Goal: Task Accomplishment & Management: Complete application form

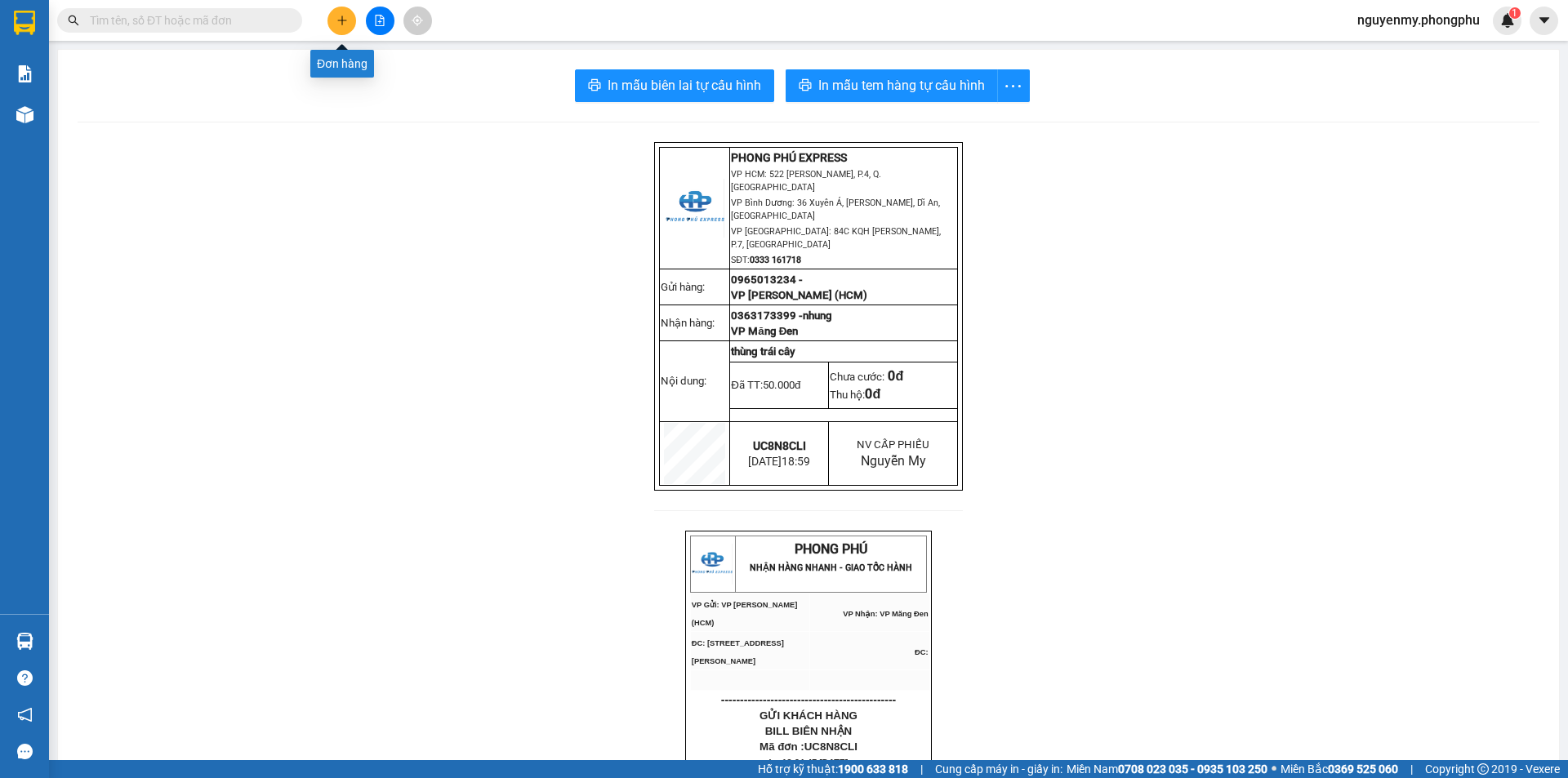
click at [333, 20] on button at bounding box center [342, 21] width 28 height 28
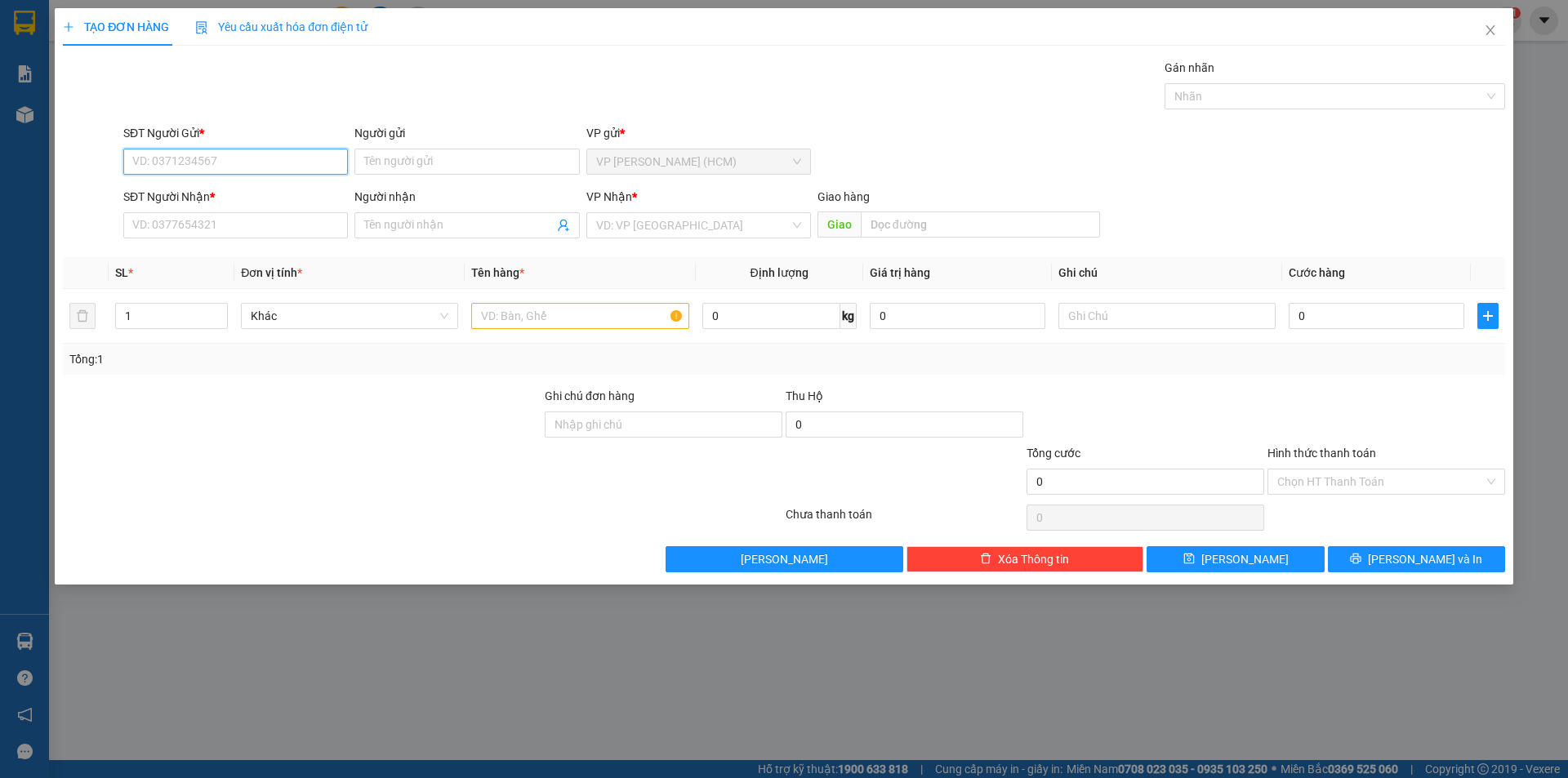
click at [190, 163] on input "SĐT Người Gửi *" at bounding box center [235, 161] width 225 height 26
click at [241, 151] on input "SĐT Người Gửi *" at bounding box center [235, 161] width 225 height 26
type input "0938688695"
click at [207, 191] on div "0938688695 - Tuệ" at bounding box center [235, 195] width 205 height 18
type input "Tuệ"
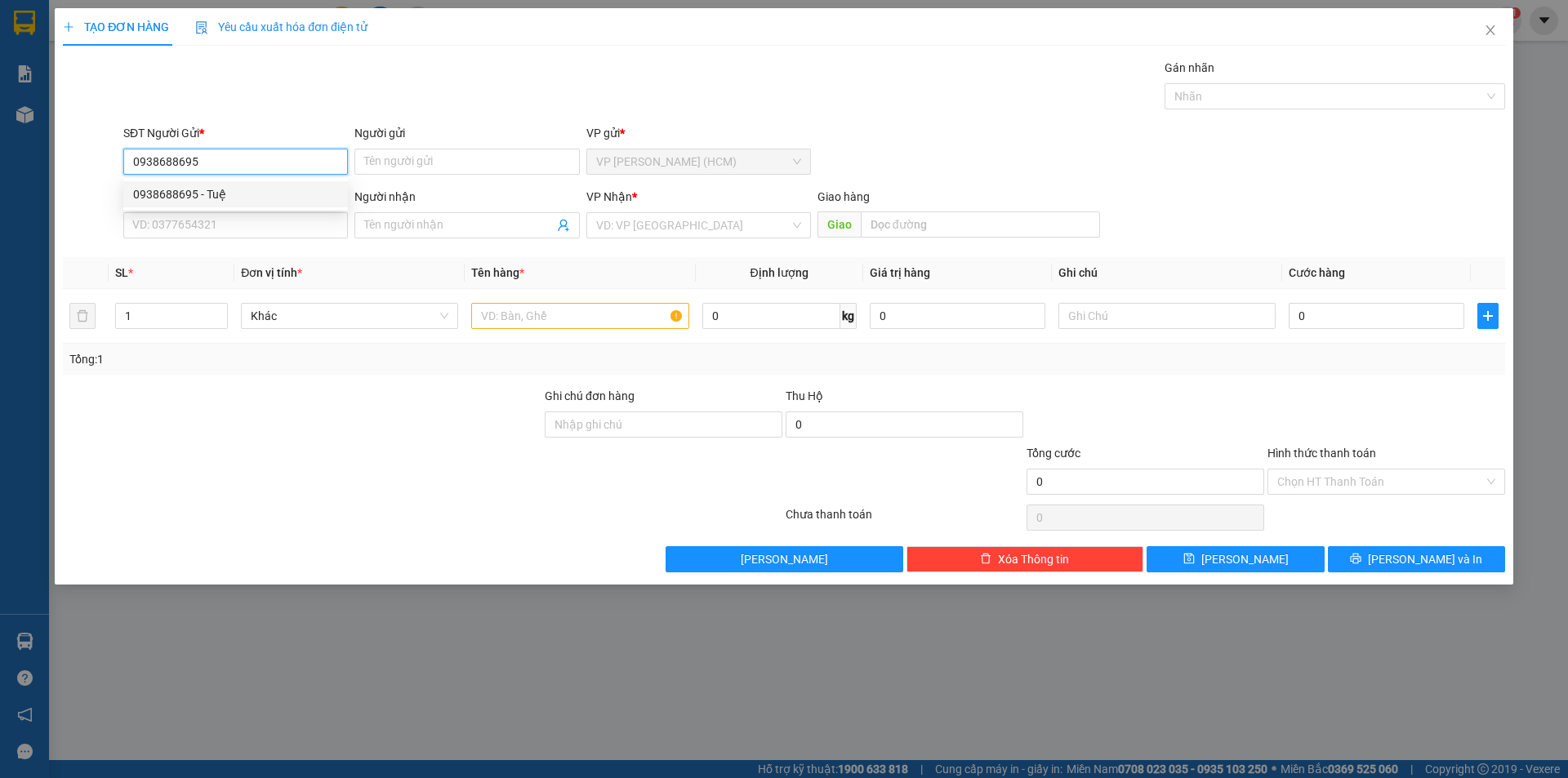
type input "0983916131"
type input "Uyên"
type input "BX Kontum"
type input "0983717871 số phụ người gửi"
type input "200.000"
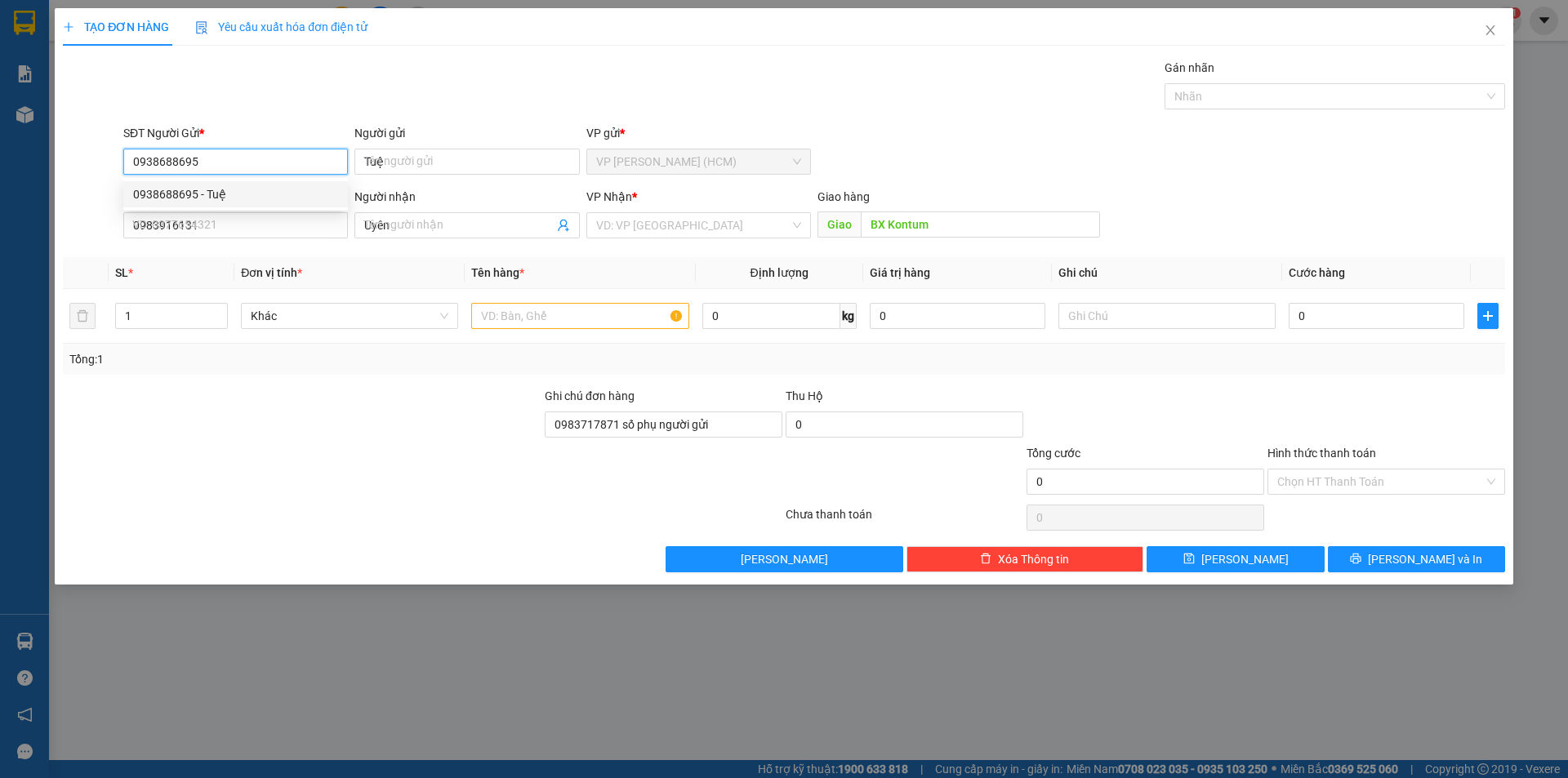
type input "200.000"
type input "0938688695"
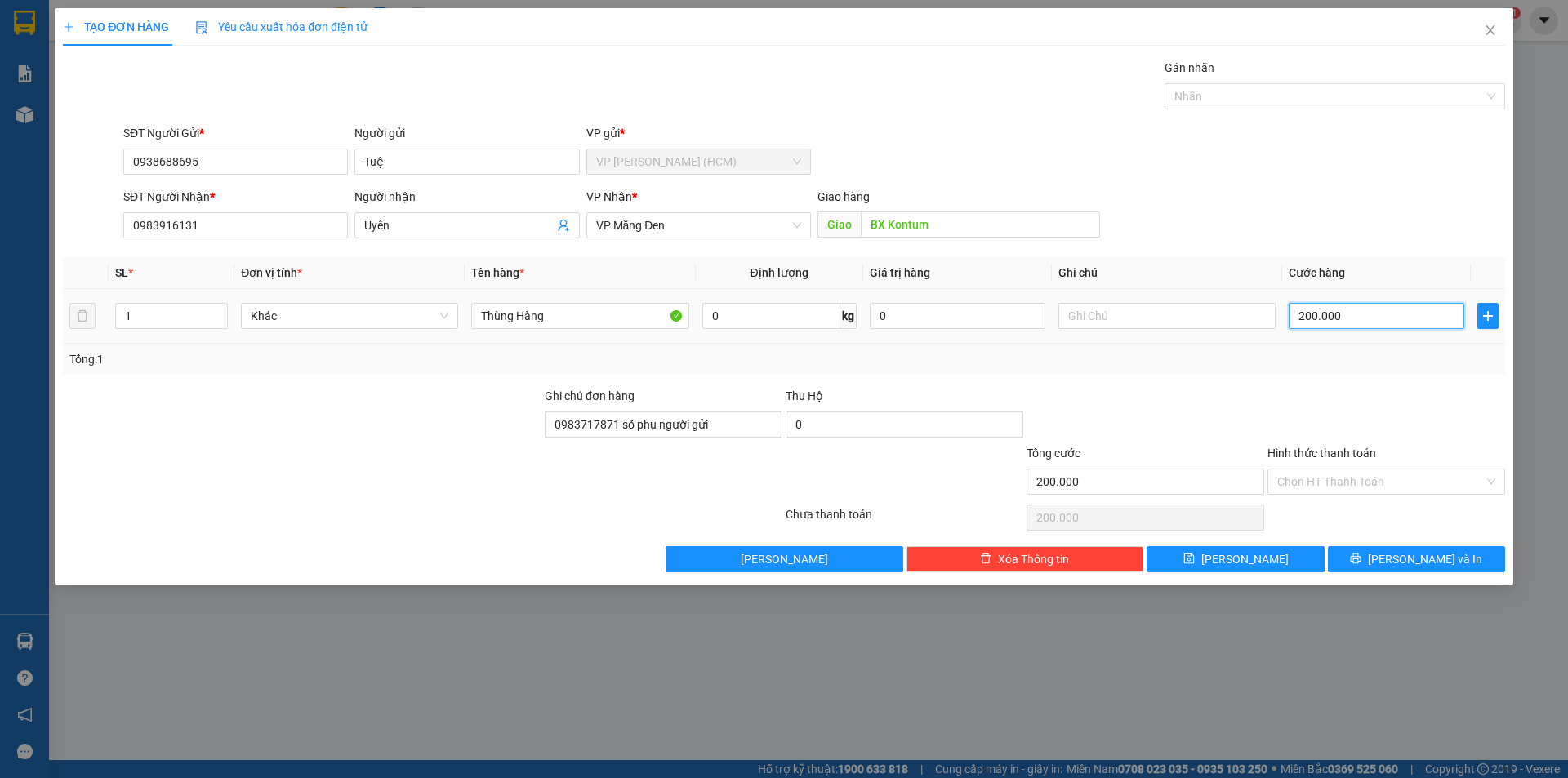
click at [1368, 316] on input "200.000" at bounding box center [1376, 315] width 176 height 26
type input "5"
type input "50"
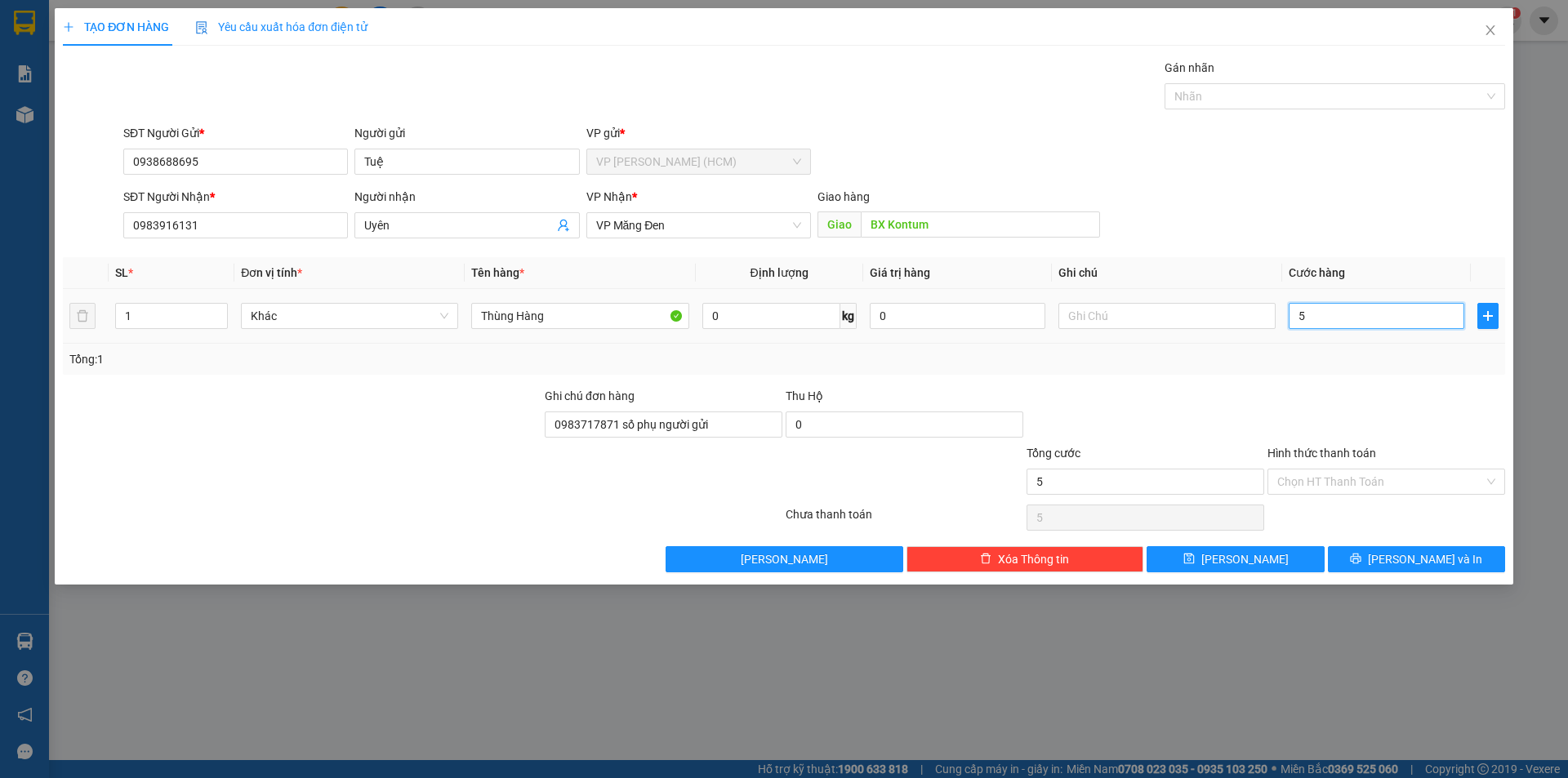
type input "50"
type input "500"
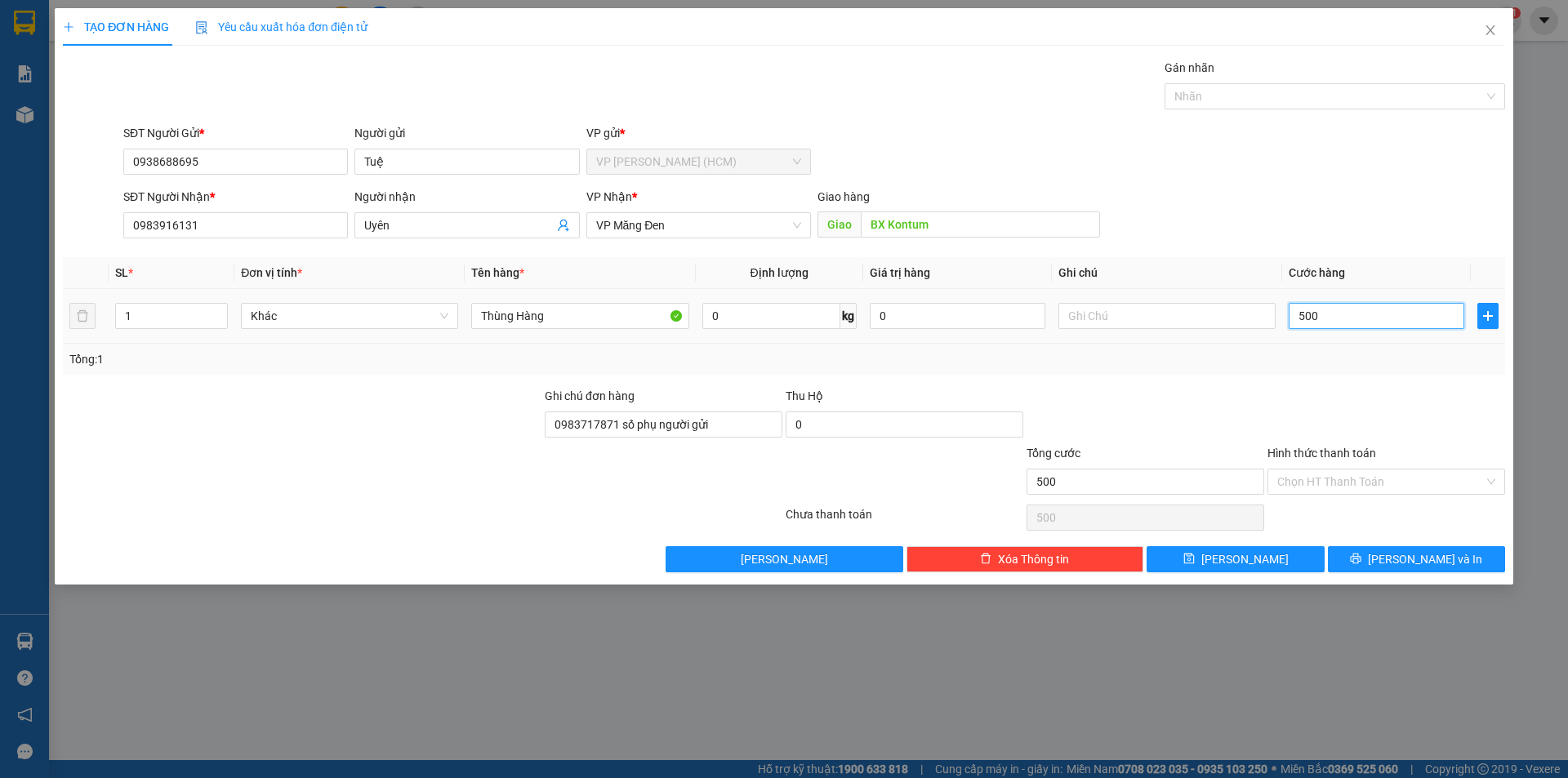
type input "5.000"
type input "50.000"
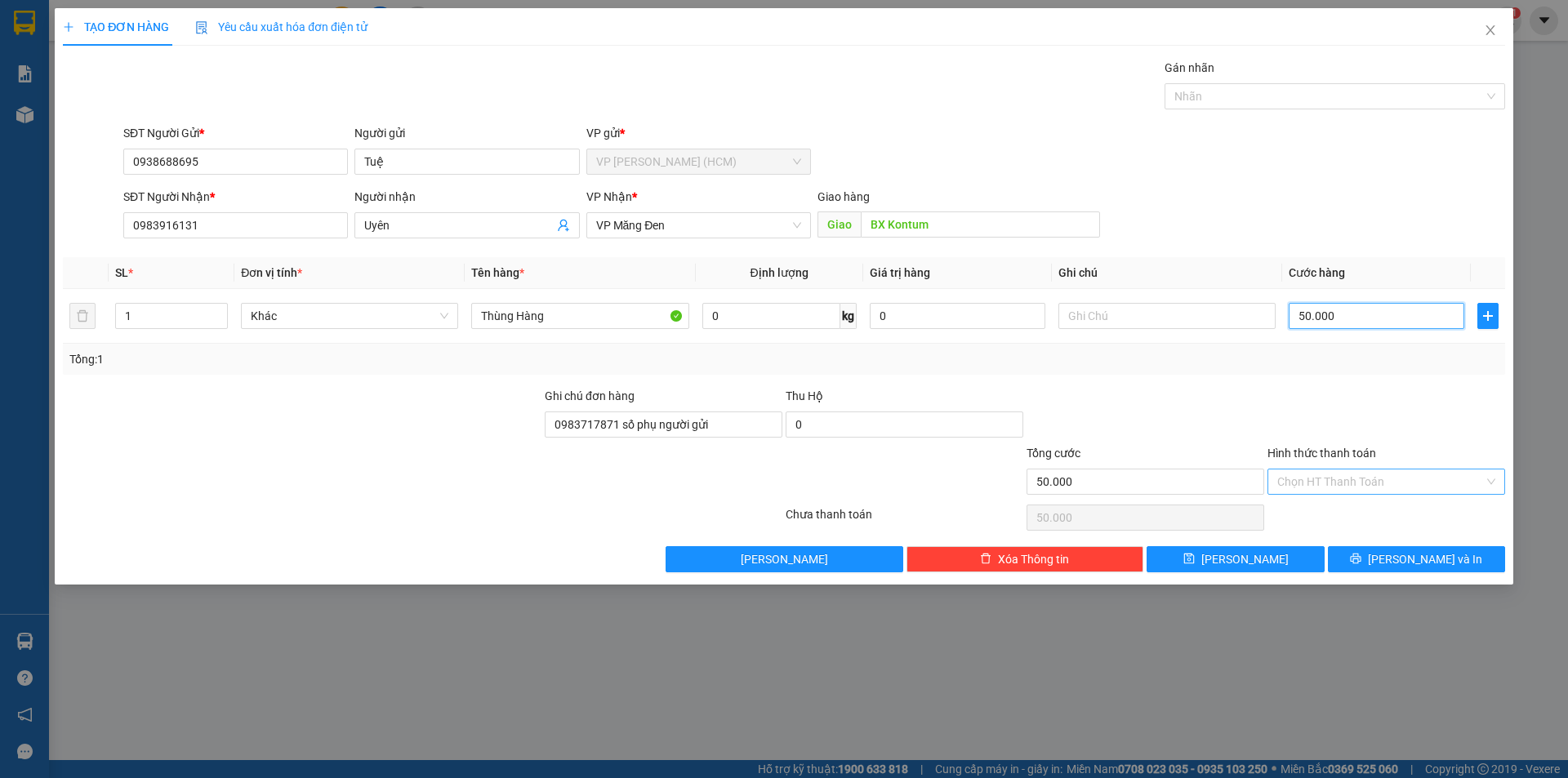
type input "50.000"
click at [1323, 484] on input "Hình thức thanh toán" at bounding box center [1380, 481] width 206 height 24
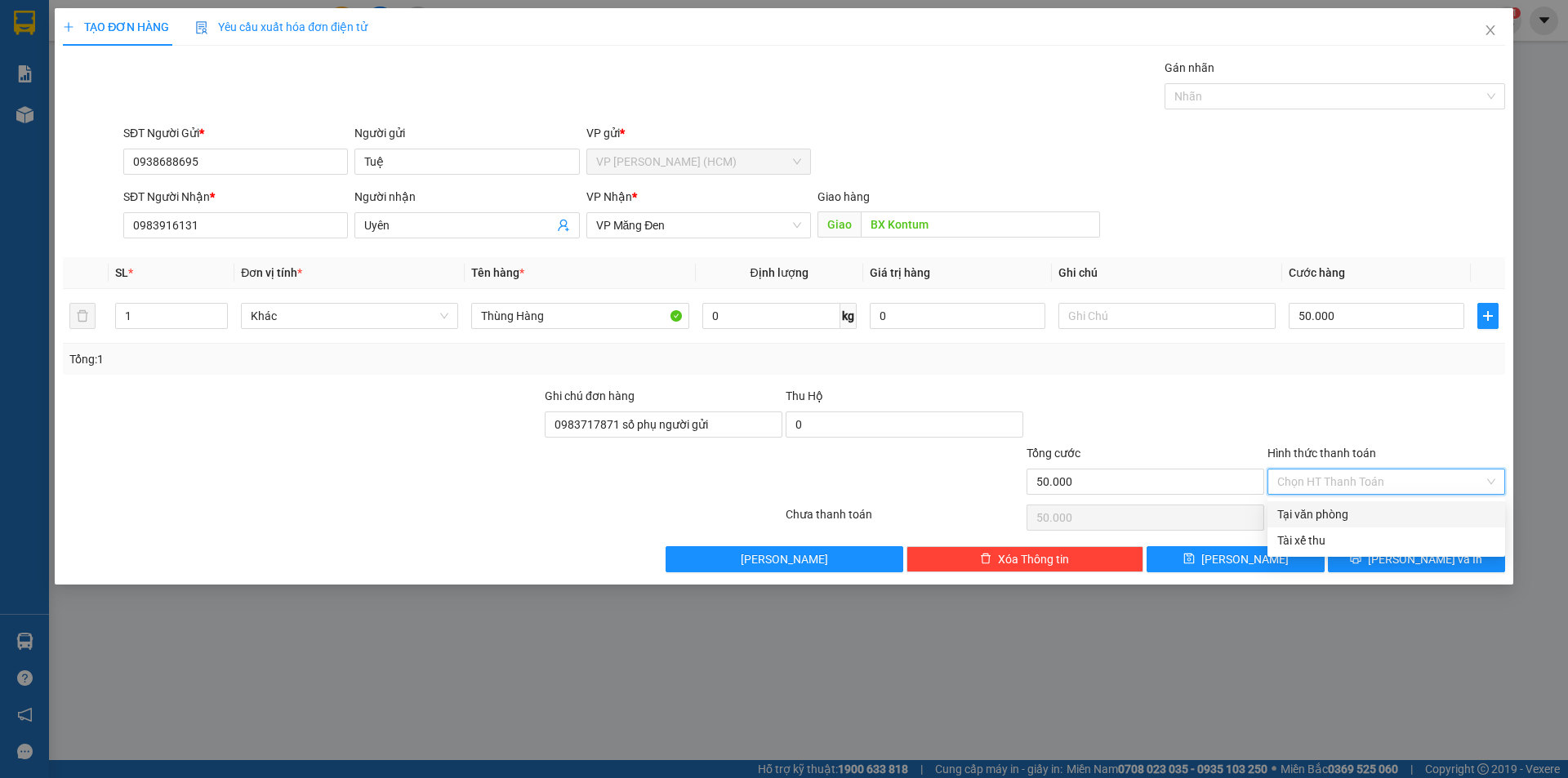
click at [1324, 513] on div "Tại văn phòng" at bounding box center [1386, 515] width 218 height 18
type input "0"
click at [1341, 512] on div "Tại văn phòng" at bounding box center [1386, 515] width 218 height 18
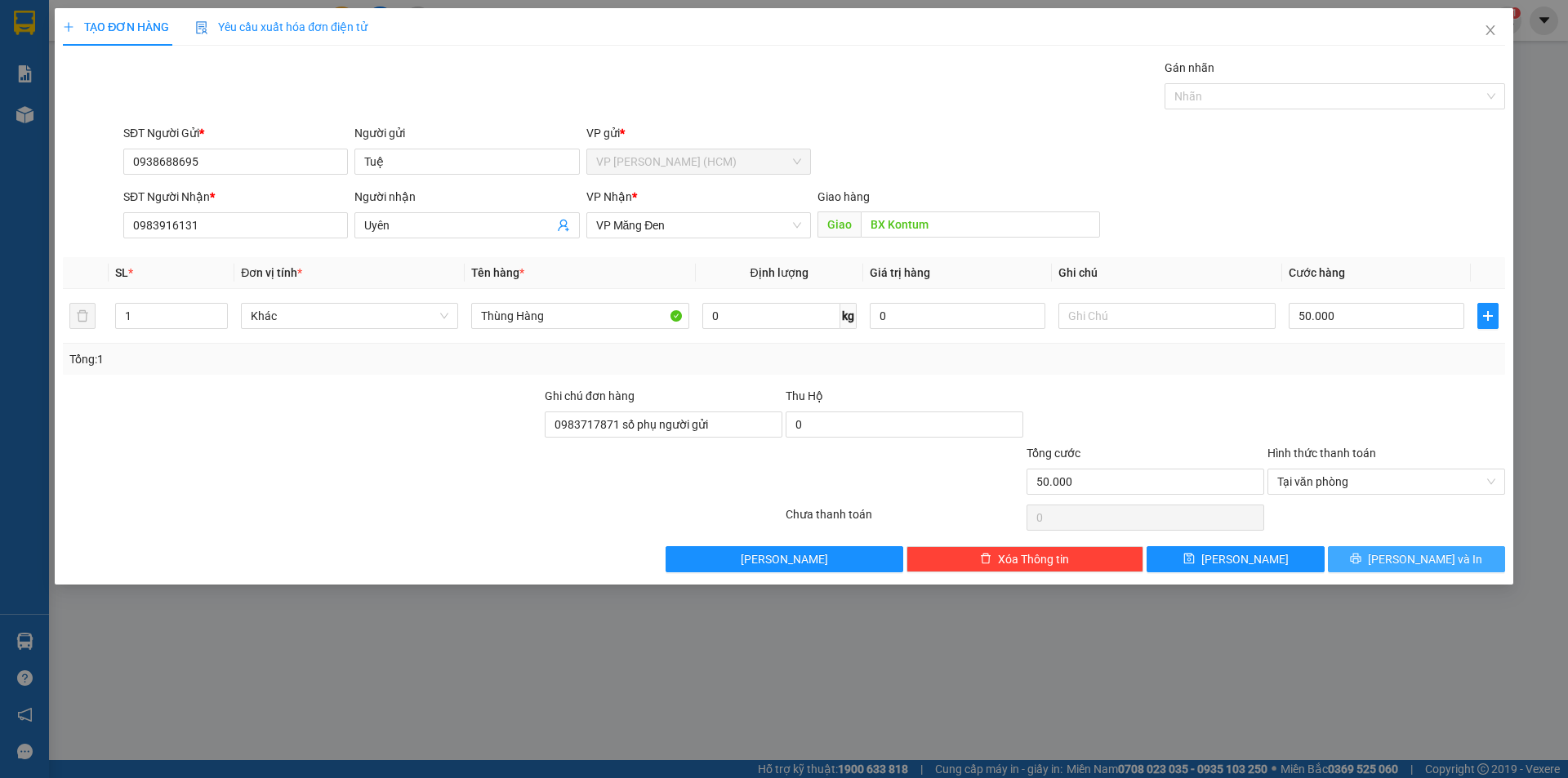
click at [1363, 560] on button "[PERSON_NAME] và In" at bounding box center [1416, 559] width 177 height 26
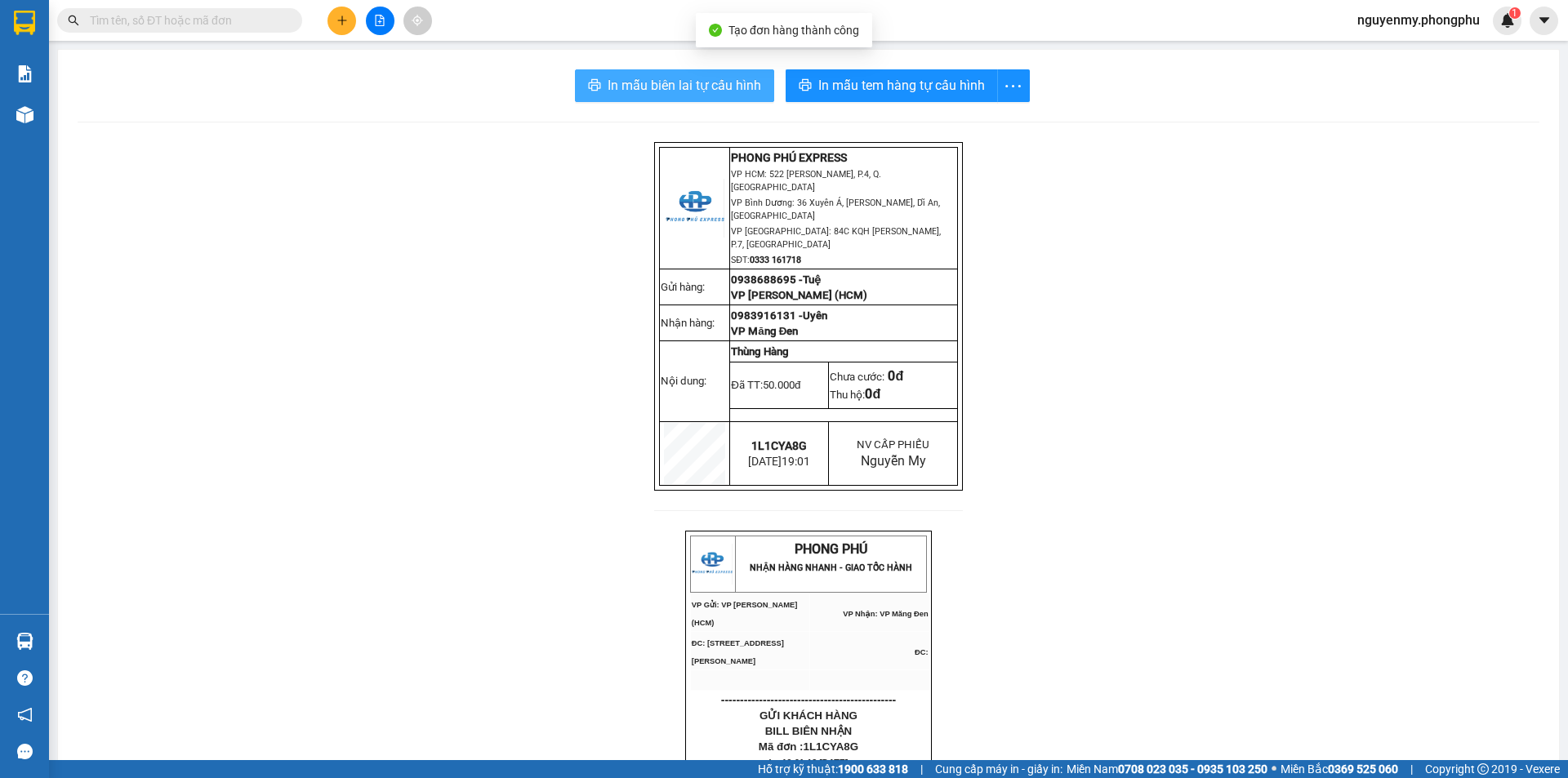
click at [671, 85] on span "In mẫu biên lai tự cấu hình" at bounding box center [684, 85] width 154 height 21
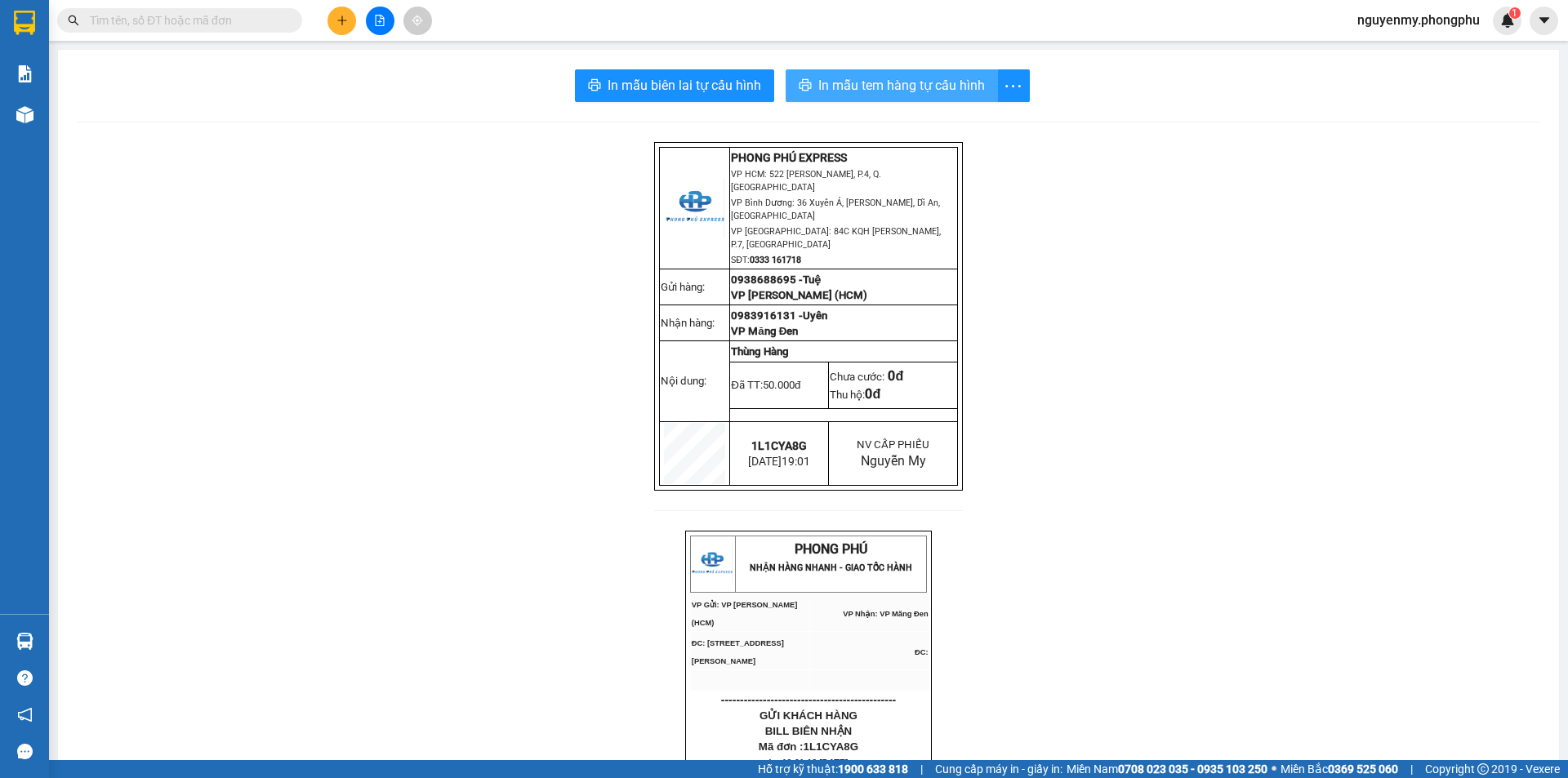
click at [925, 81] on span "In mẫu tem hàng tự cấu hình" at bounding box center [902, 85] width 166 height 21
click at [838, 80] on span "In mẫu tem hàng tự cấu hình" at bounding box center [902, 85] width 166 height 21
click at [929, 90] on span "In mẫu tem hàng tự cấu hình" at bounding box center [902, 85] width 166 height 21
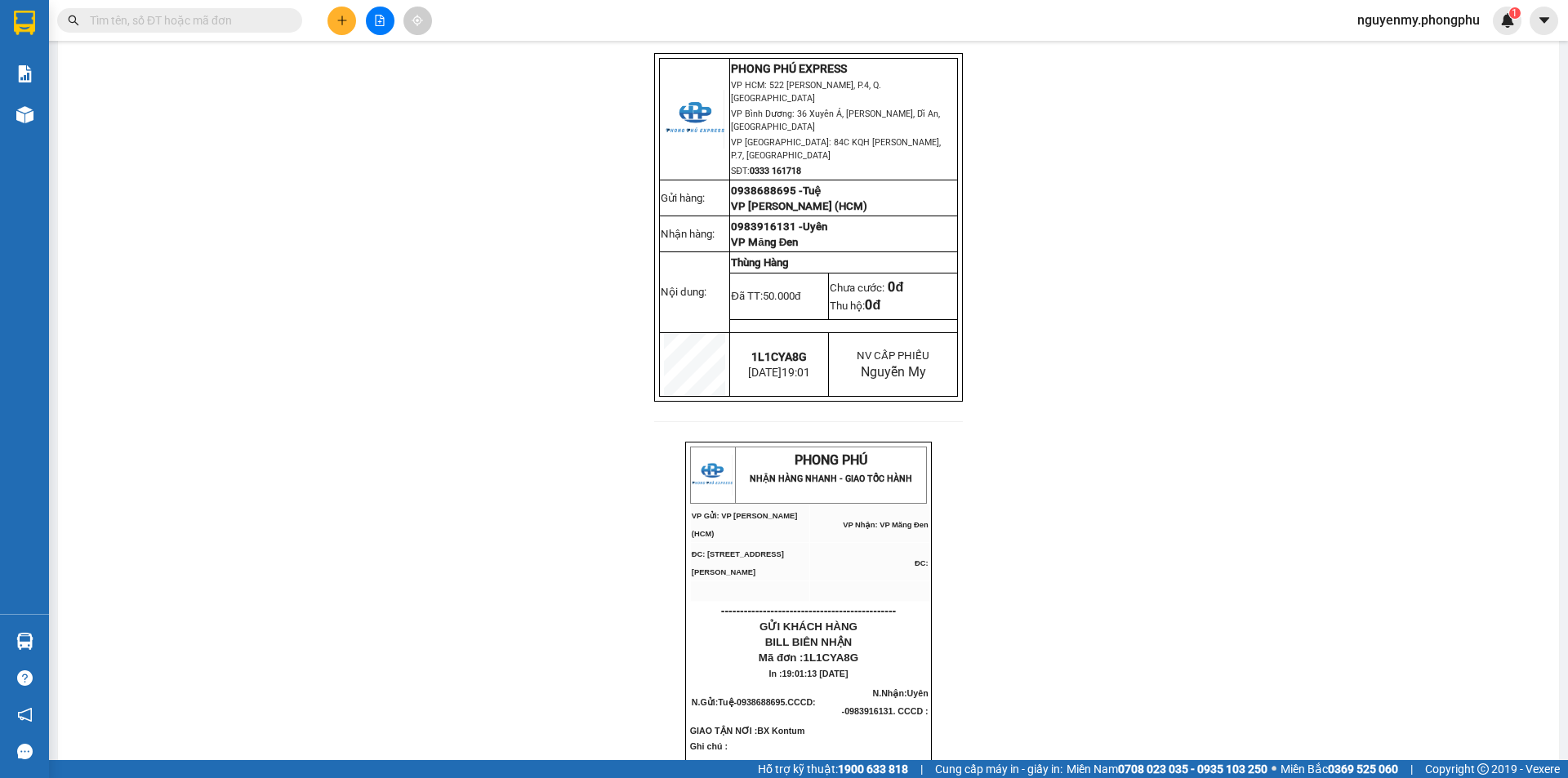
scroll to position [163, 0]
